Goal: Contribute content

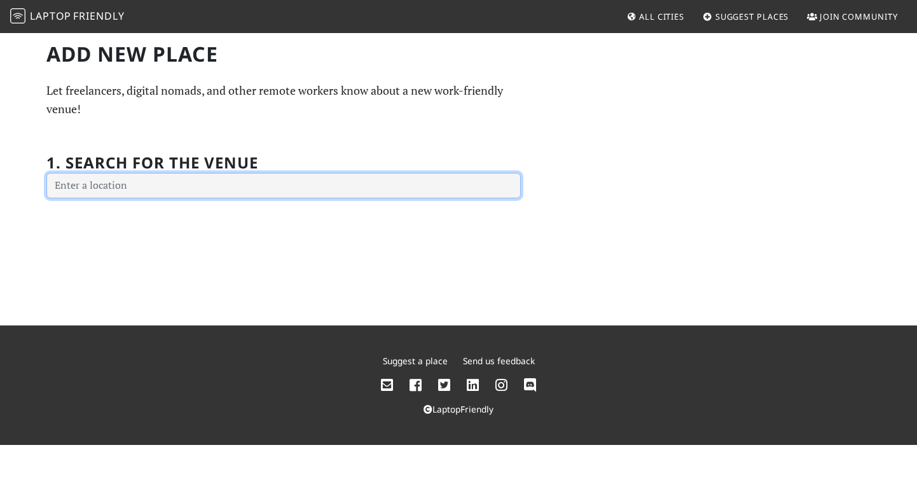
click at [397, 195] on input "text" at bounding box center [283, 185] width 474 height 25
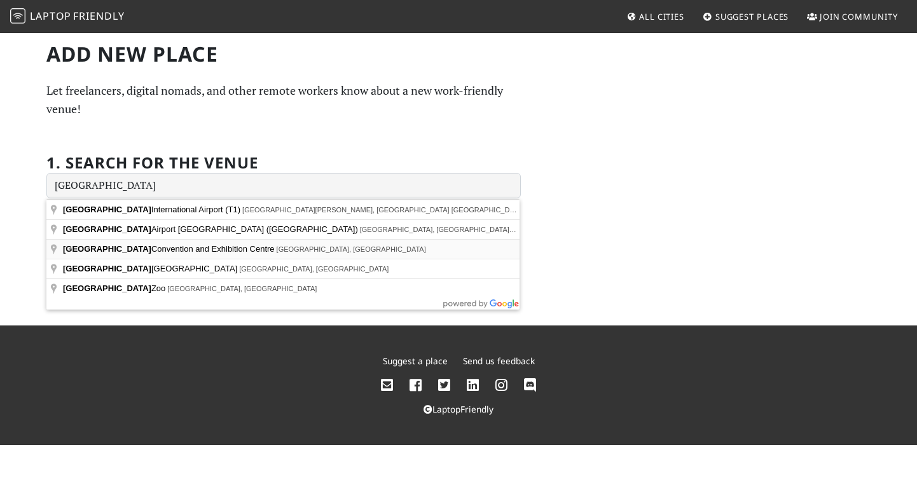
type input "[GEOGRAPHIC_DATA], [GEOGRAPHIC_DATA], [GEOGRAPHIC_DATA]"
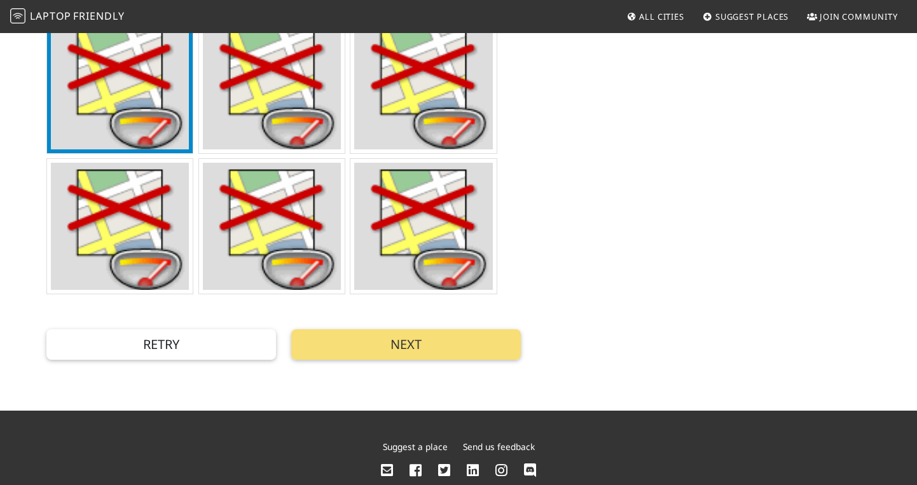
scroll to position [527, 0]
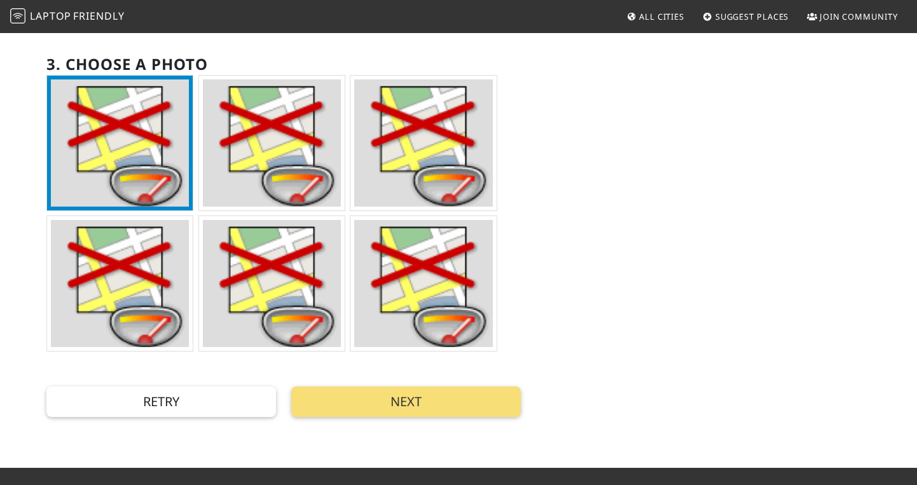
click at [307, 167] on img at bounding box center [272, 142] width 138 height 127
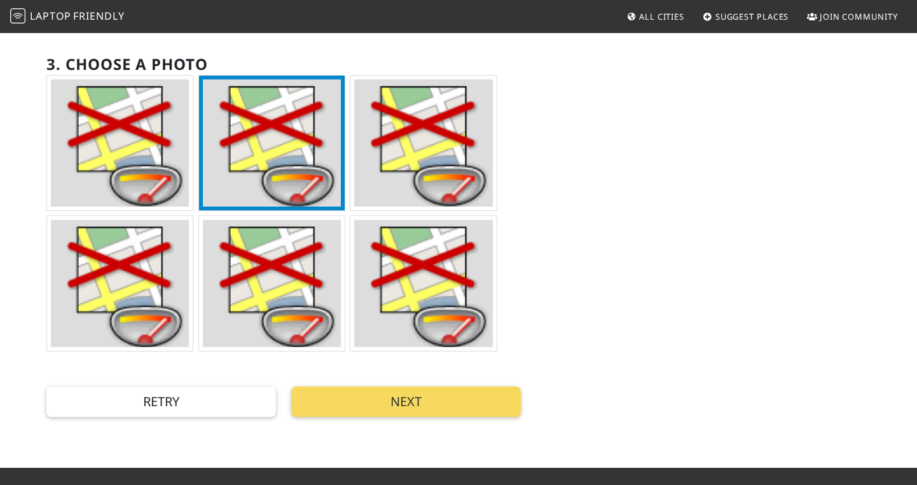
click at [440, 408] on button "Next" at bounding box center [406, 402] width 230 height 31
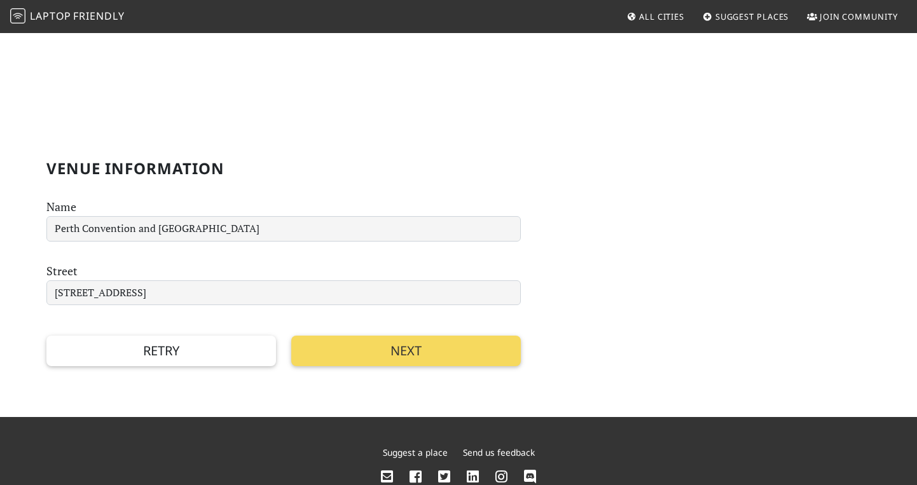
scroll to position [151, 0]
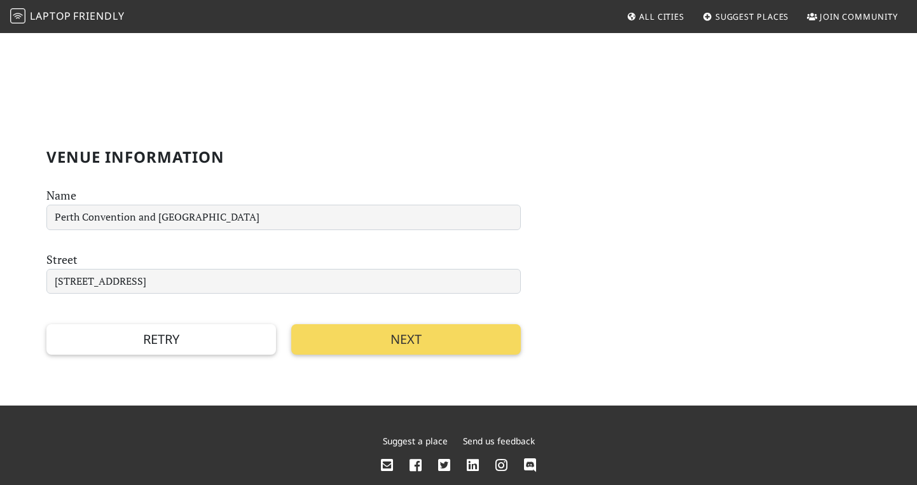
click at [446, 338] on button "Next" at bounding box center [406, 339] width 230 height 31
